Goal: Task Accomplishment & Management: Manage account settings

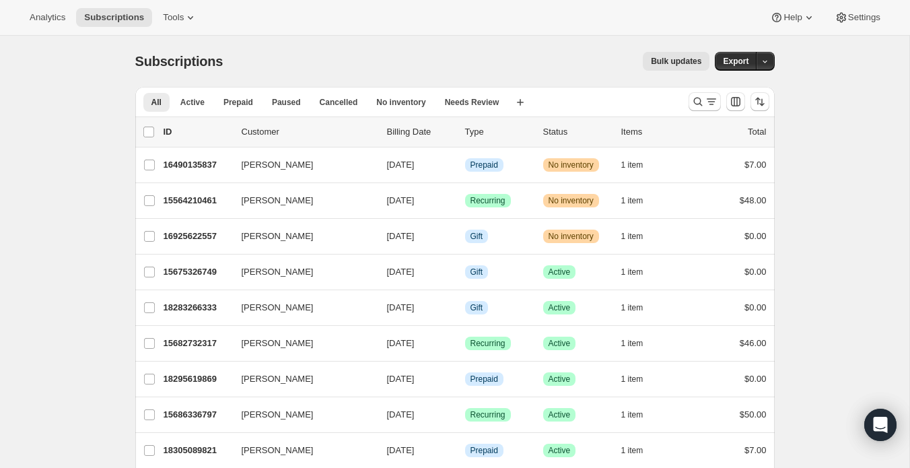
click at [266, 75] on div "Subscriptions. This page is ready Subscriptions Bulk updates More actions Bulk …" at bounding box center [455, 61] width 640 height 51
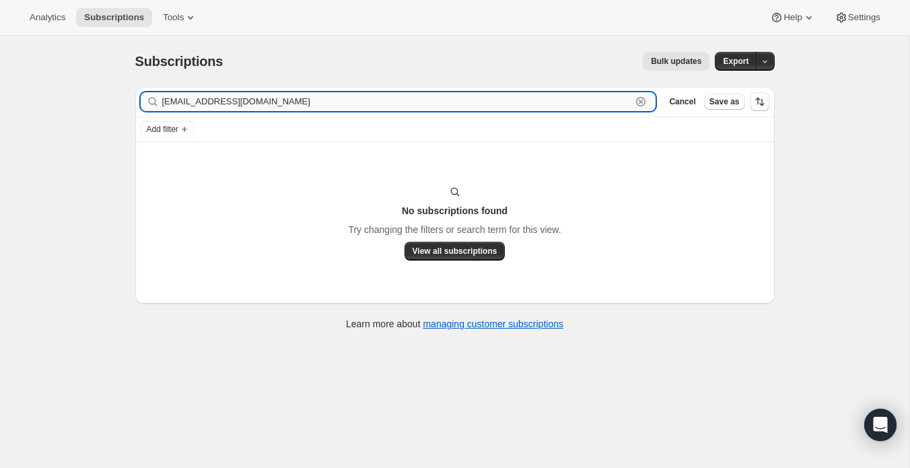
click at [245, 100] on input "[EMAIL_ADDRESS][DOMAIN_NAME]" at bounding box center [397, 101] width 470 height 19
paste input "[PERSON_NAME]"
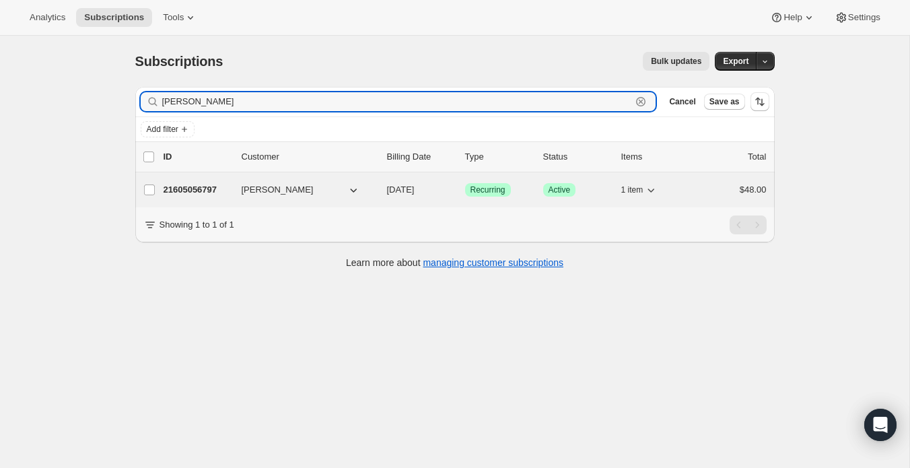
type input "[PERSON_NAME]"
click at [207, 189] on p "21605056797" at bounding box center [197, 189] width 67 height 13
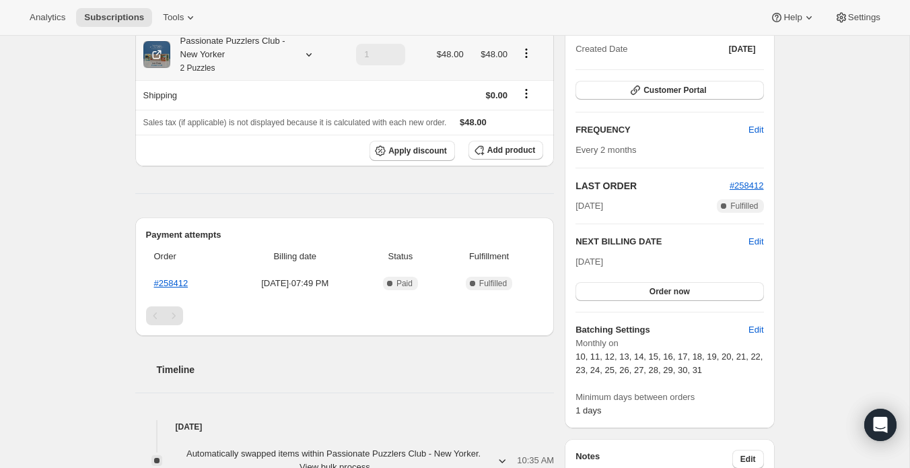
scroll to position [162, 0]
